Goal: Browse casually: Explore the website without a specific task or goal

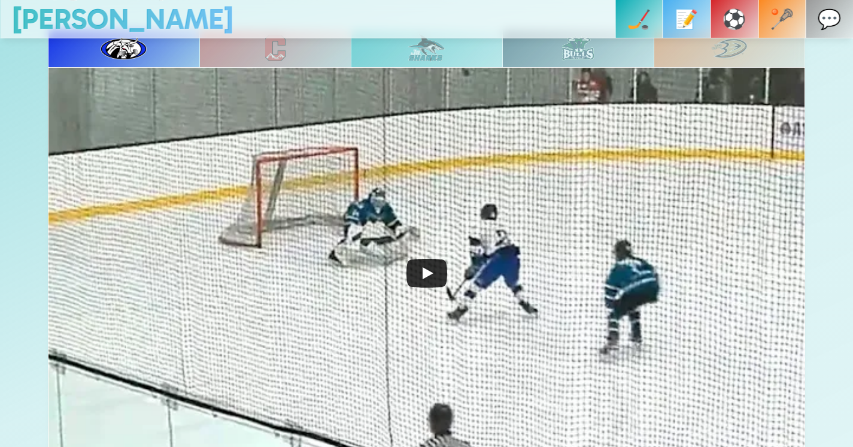
scroll to position [513, 0]
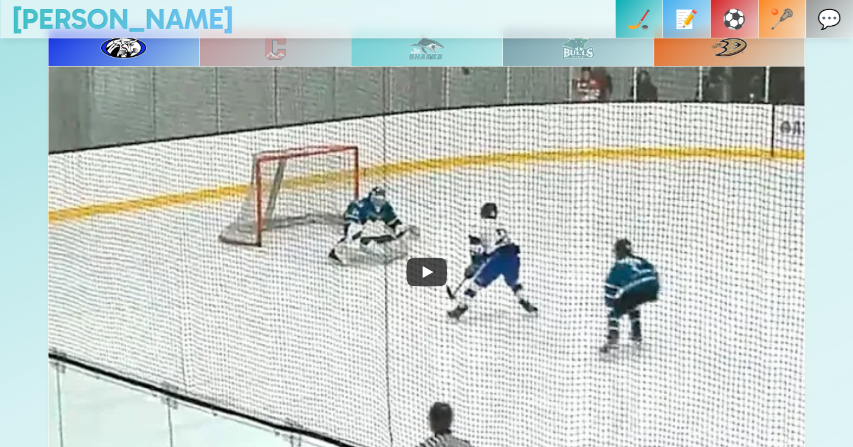
click at [695, 44] on div at bounding box center [729, 47] width 151 height 38
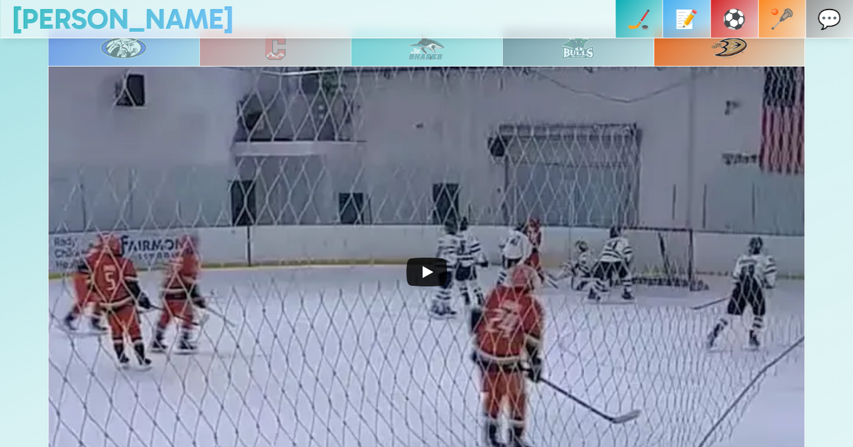
click at [433, 271] on icon "Play" at bounding box center [426, 271] width 41 height 29
click at [613, 12] on div "🏒 📝 ⚽️ 🥍 💬" at bounding box center [555, 19] width 596 height 38
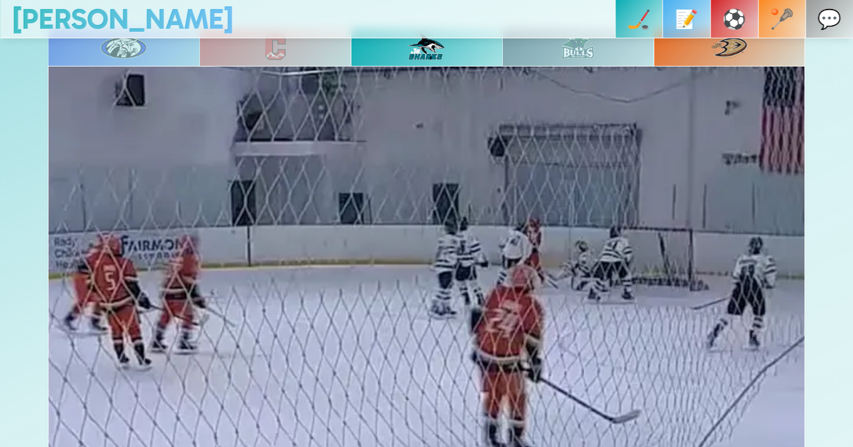
click at [283, 59] on img at bounding box center [275, 47] width 20 height 26
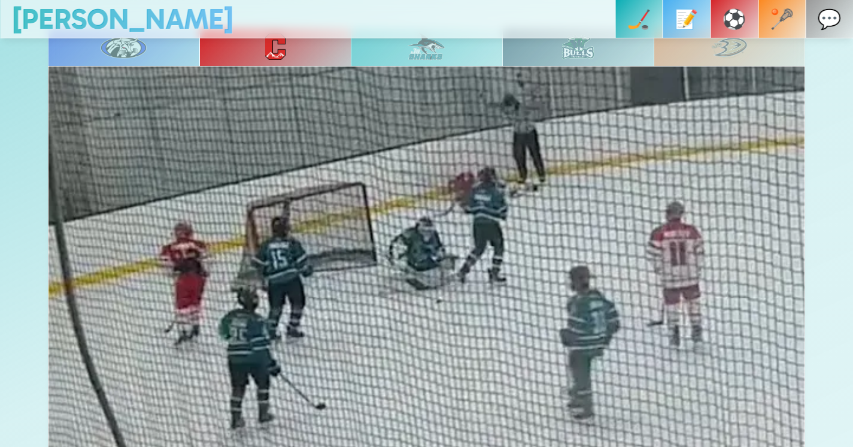
click at [438, 50] on img at bounding box center [427, 46] width 38 height 29
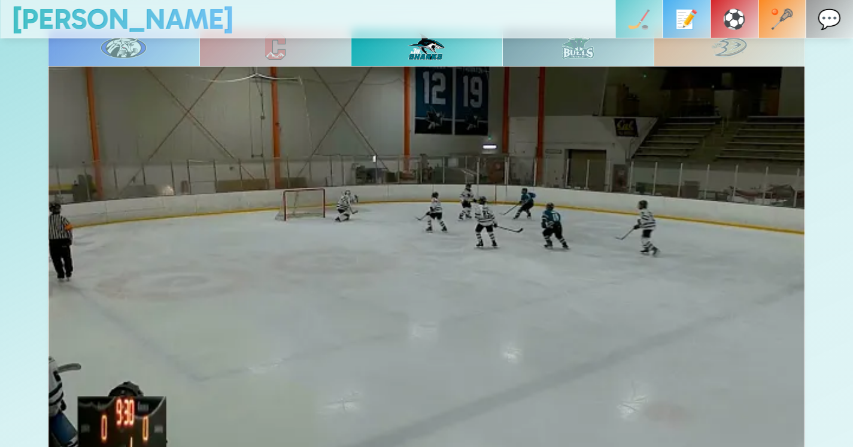
click at [626, 44] on div at bounding box center [577, 47] width 151 height 38
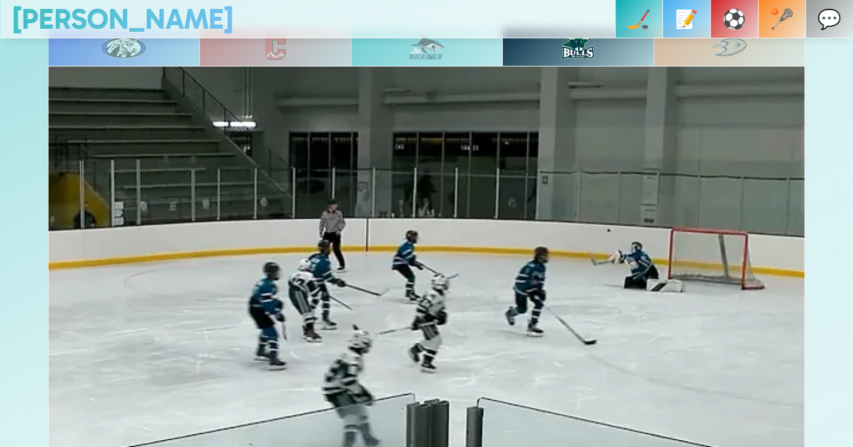
click at [129, 50] on img at bounding box center [124, 47] width 46 height 24
